Goal: Find specific page/section: Find specific page/section

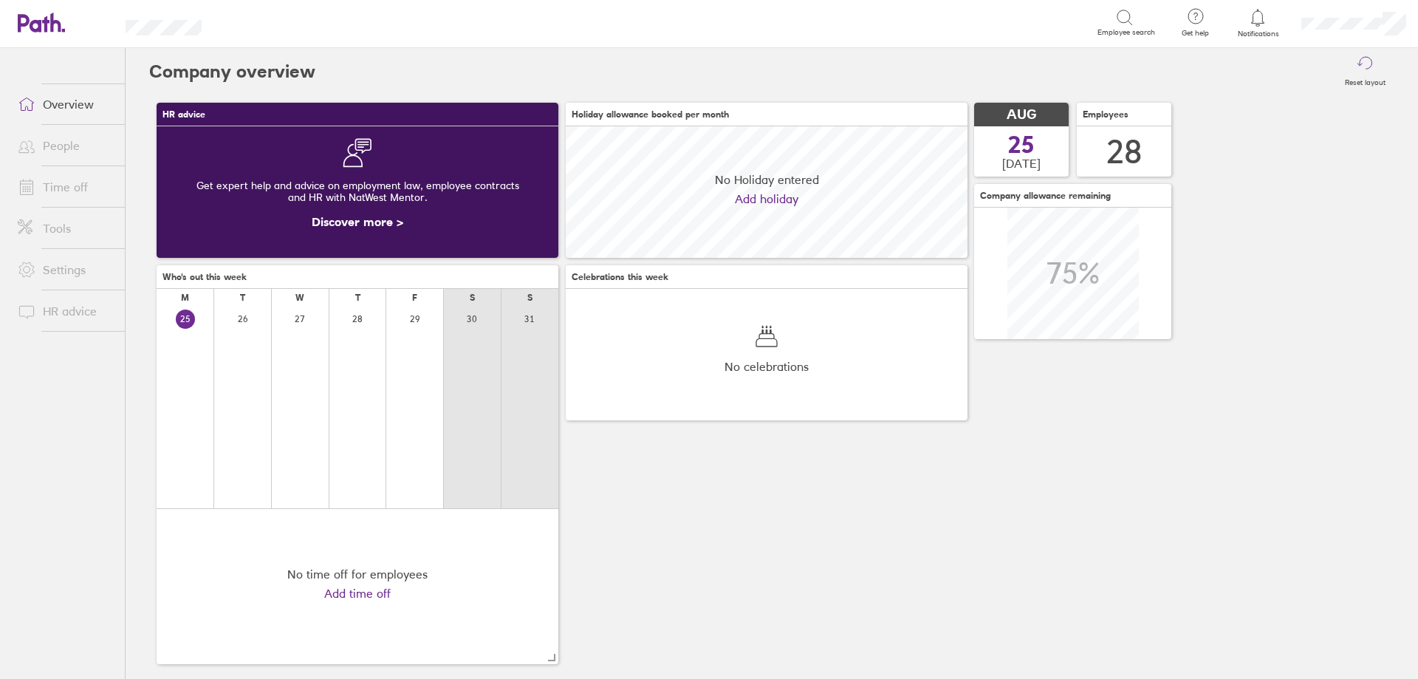
scroll to position [131, 402]
click at [66, 148] on link "People" at bounding box center [65, 146] width 119 height 30
